Goal: Information Seeking & Learning: Learn about a topic

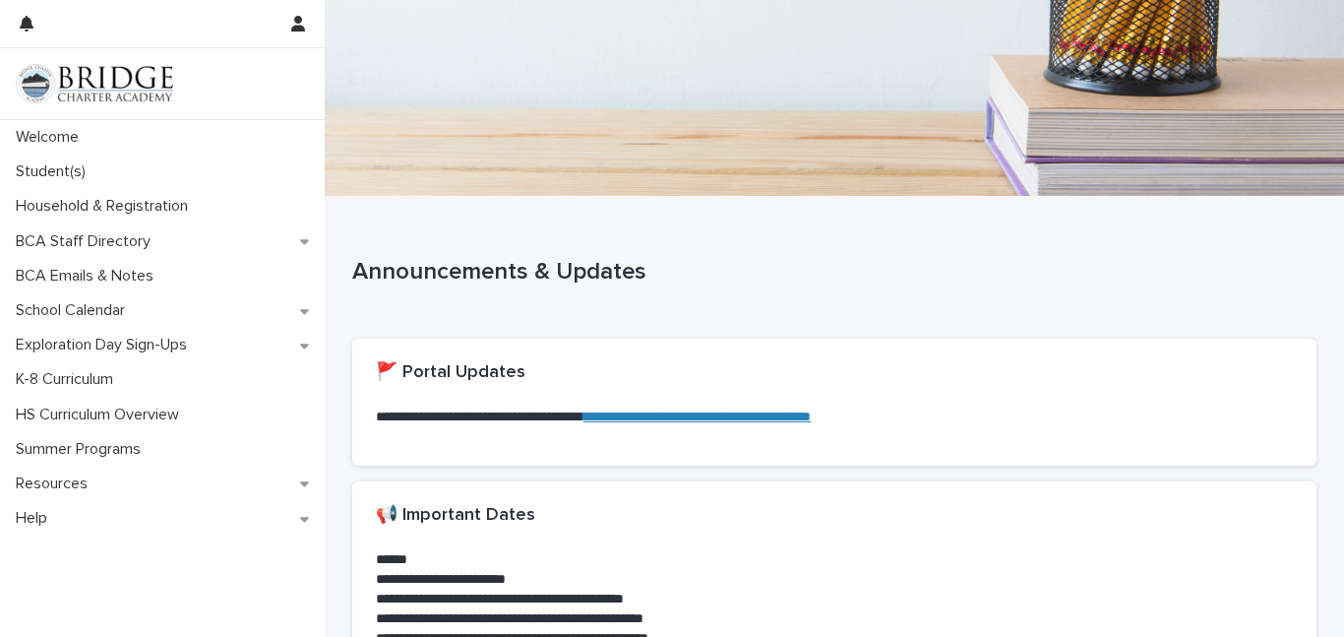
click at [799, 418] on link "**********" at bounding box center [696, 416] width 227 height 14
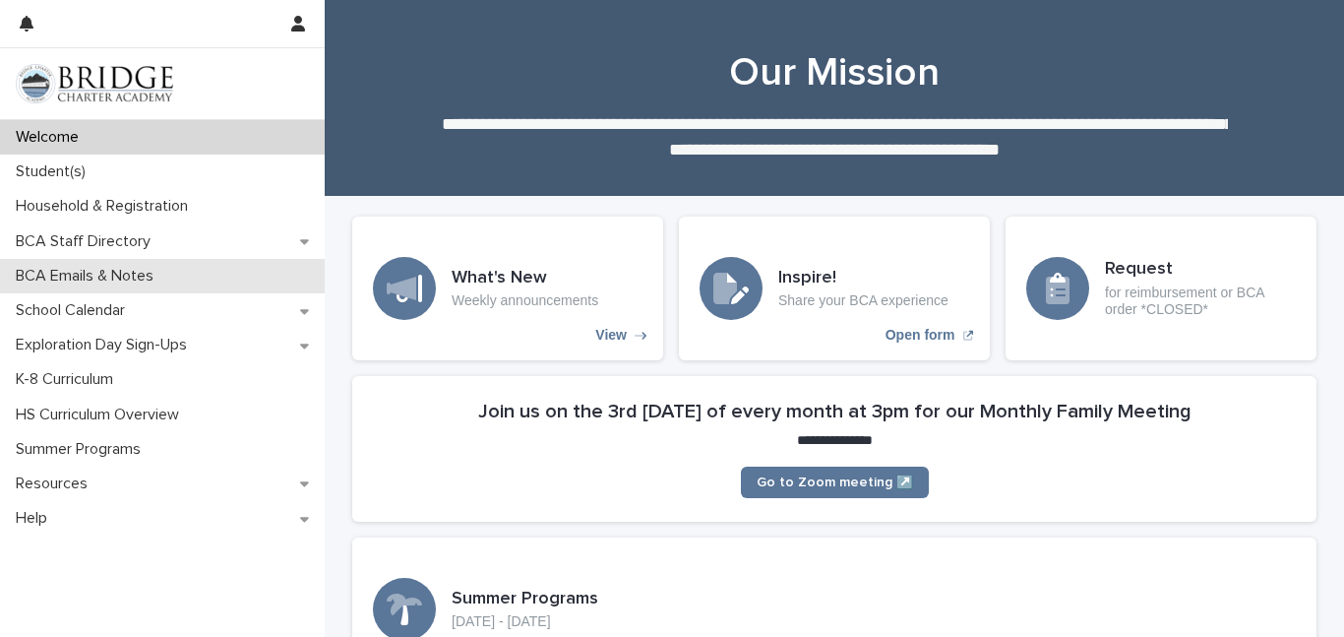
click at [74, 279] on p "BCA Emails & Notes" at bounding box center [88, 276] width 161 height 19
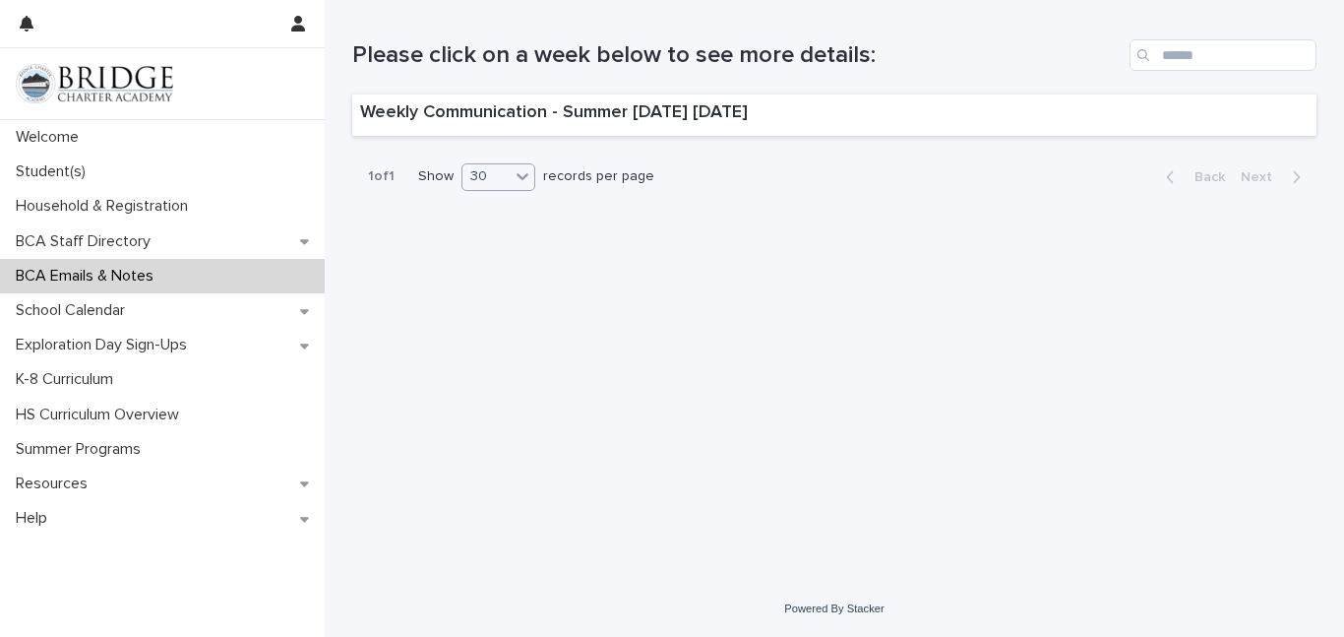
click at [520, 178] on icon at bounding box center [523, 176] width 20 height 20
click at [496, 206] on div "10" at bounding box center [499, 204] width 72 height 24
click at [496, 206] on div "Loading... Saving… Loading... Saving… Please click on a week below to see more …" at bounding box center [834, 265] width 984 height 531
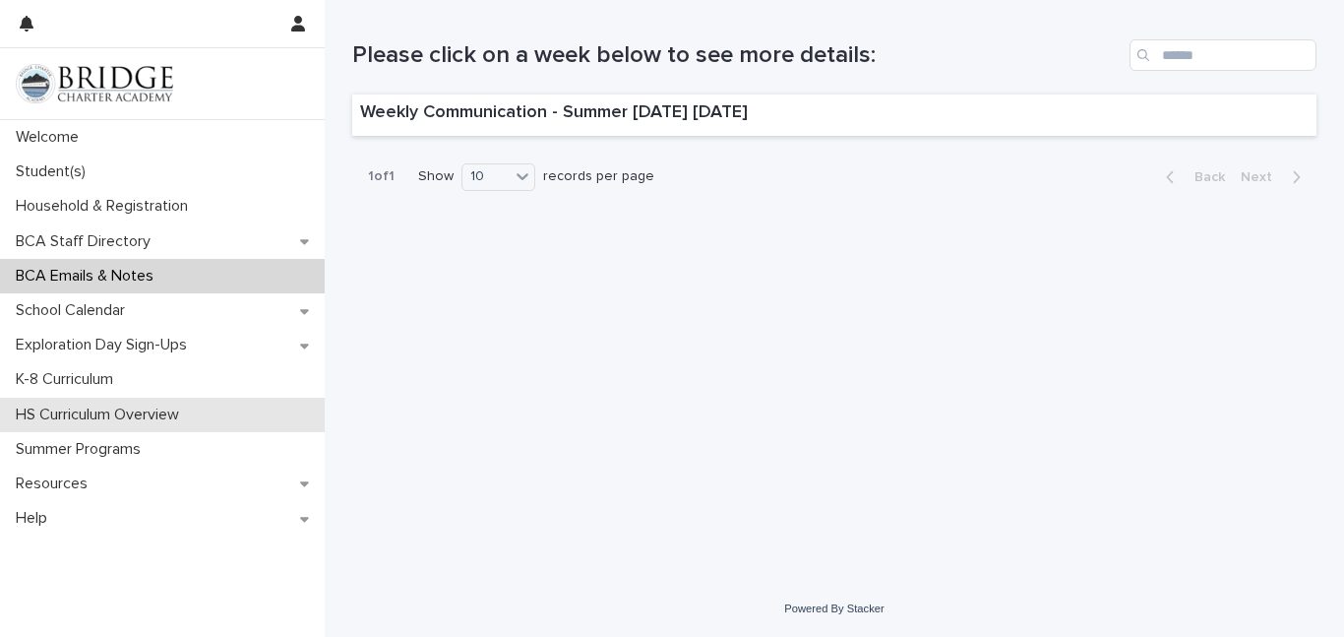
click at [114, 414] on p "HS Curriculum Overview" at bounding box center [101, 414] width 187 height 19
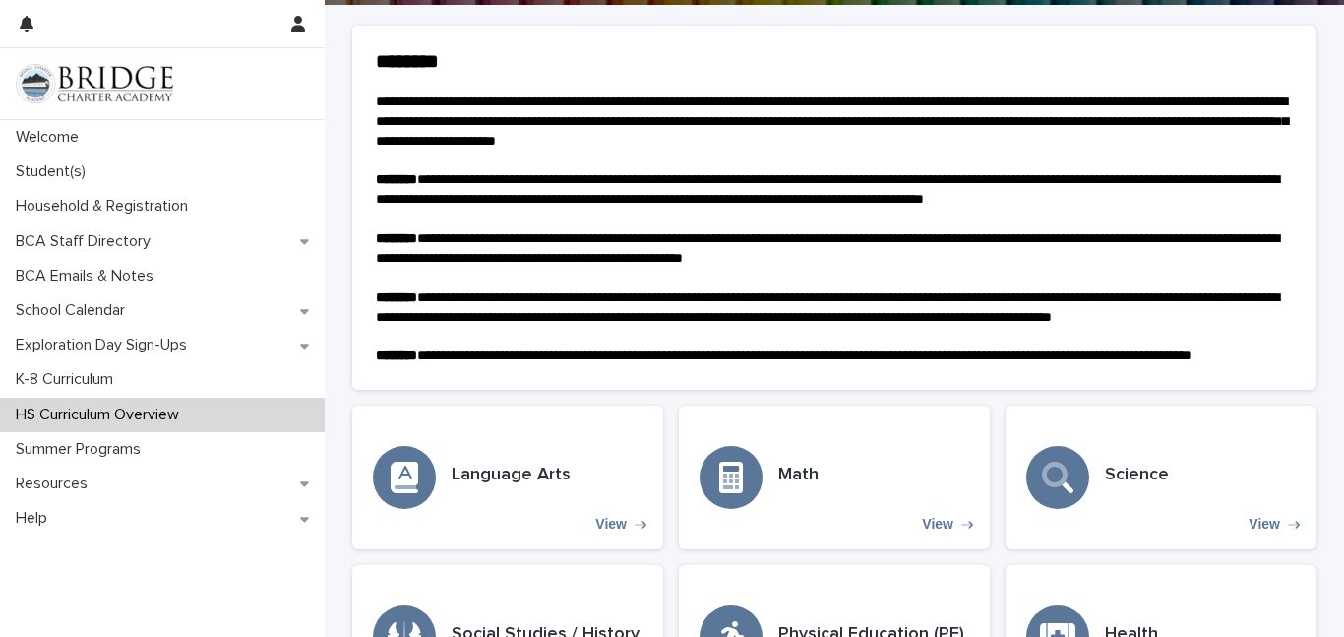
scroll to position [153, 0]
